Goal: Check status: Check status

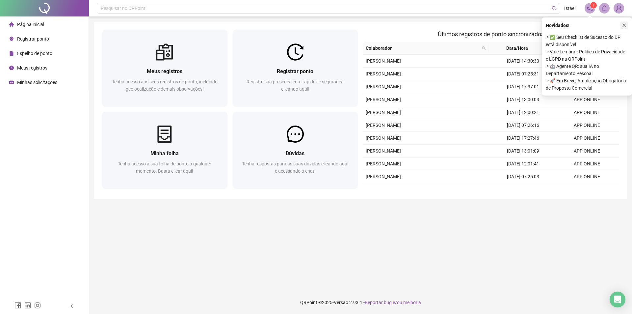
click at [623, 25] on icon "close" at bounding box center [623, 25] width 5 height 5
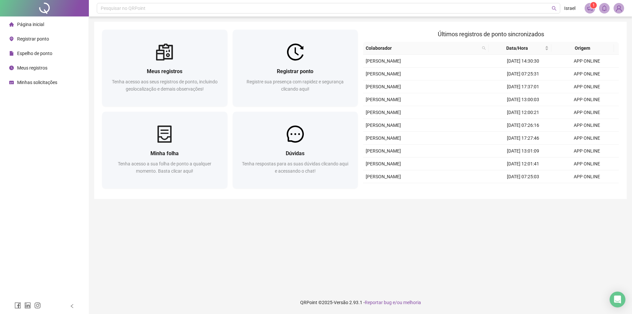
click at [589, 10] on icon "notification" at bounding box center [590, 8] width 6 height 6
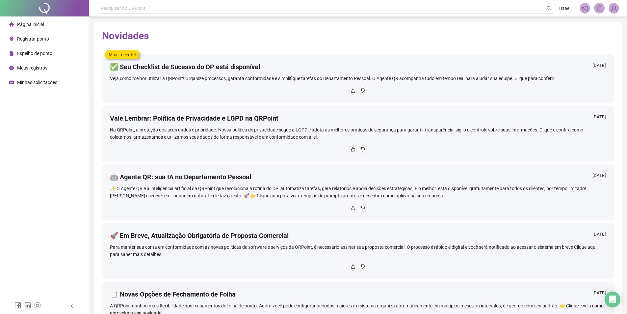
click at [25, 24] on span "Página inicial" at bounding box center [30, 24] width 27 height 5
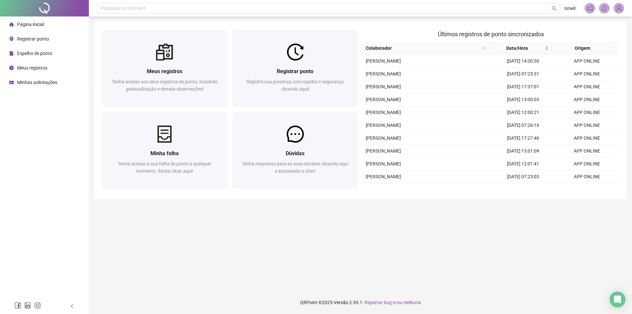
click at [44, 53] on span "Espelho de ponto" at bounding box center [34, 53] width 35 height 5
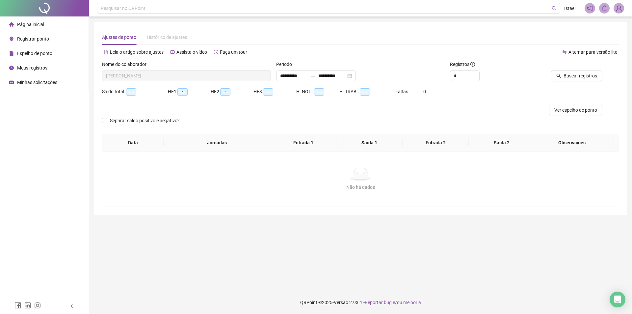
type input "**********"
click at [567, 75] on span "Buscar registros" at bounding box center [580, 75] width 34 height 7
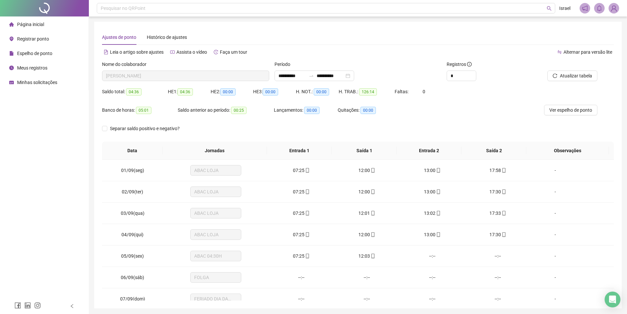
click at [564, 107] on span "Ver espelho de ponto" at bounding box center [570, 109] width 43 height 7
